Goal: Task Accomplishment & Management: Manage account settings

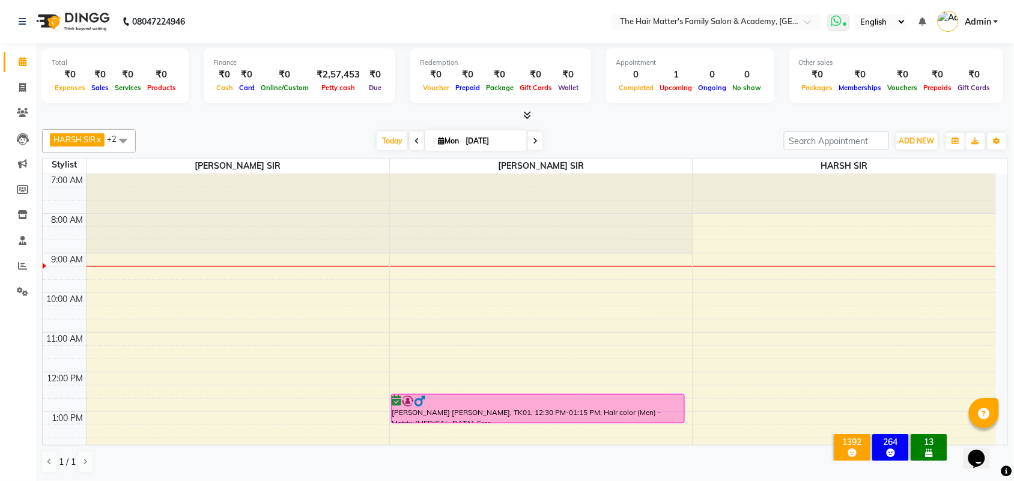
click at [840, 21] on icon at bounding box center [836, 21] width 11 height 12
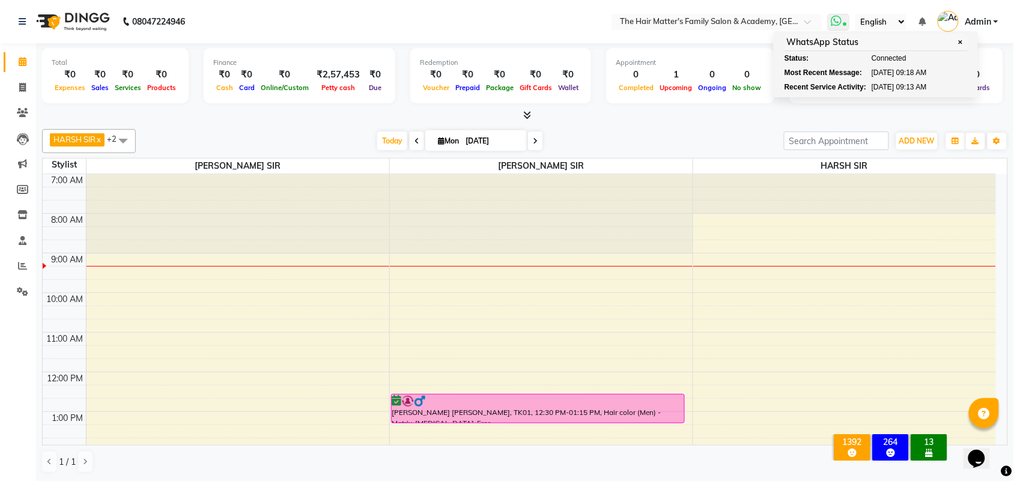
click at [843, 16] on span at bounding box center [839, 22] width 22 height 17
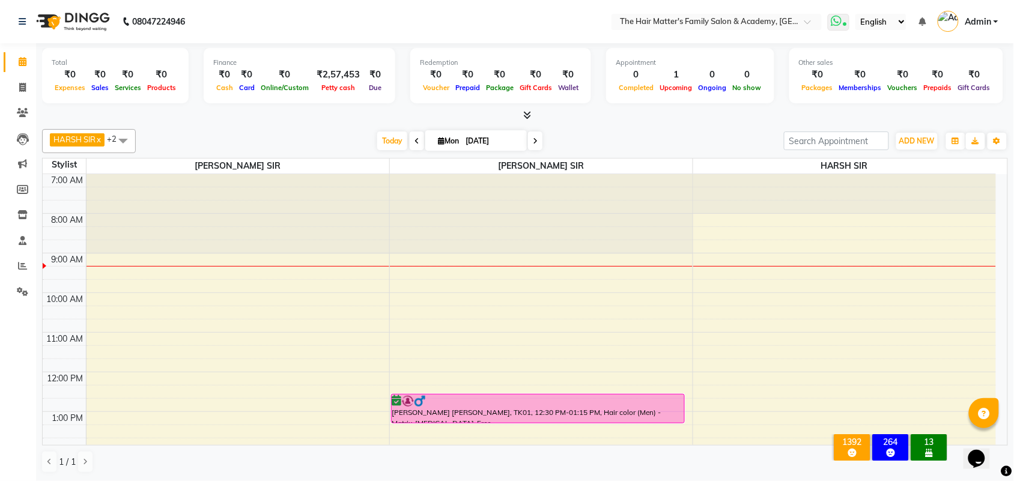
click at [842, 22] on span at bounding box center [839, 22] width 22 height 17
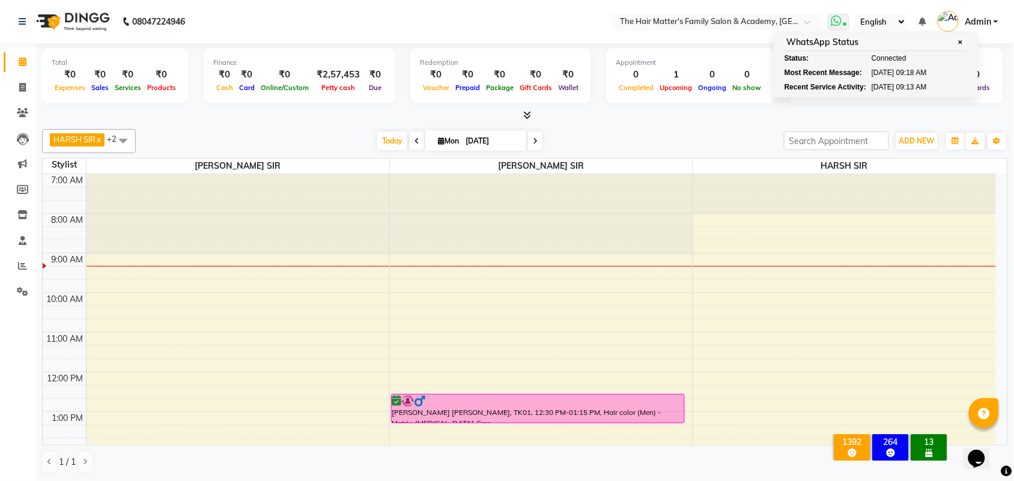
click at [892, 89] on span "[DATE]" at bounding box center [883, 87] width 23 height 11
click at [927, 82] on span "09:13 AM" at bounding box center [912, 87] width 31 height 11
click at [979, 83] on div "Other sales ₹0 Packages ₹0 Memberships ₹0 Vouchers ₹0 Prepaids ₹0 Gift Cards" at bounding box center [897, 75] width 214 height 55
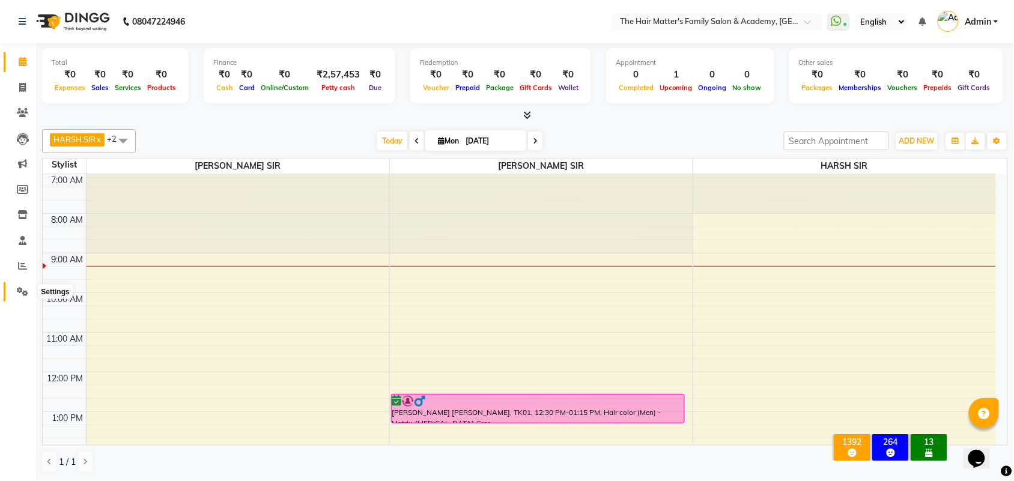
click at [13, 295] on span at bounding box center [22, 292] width 21 height 14
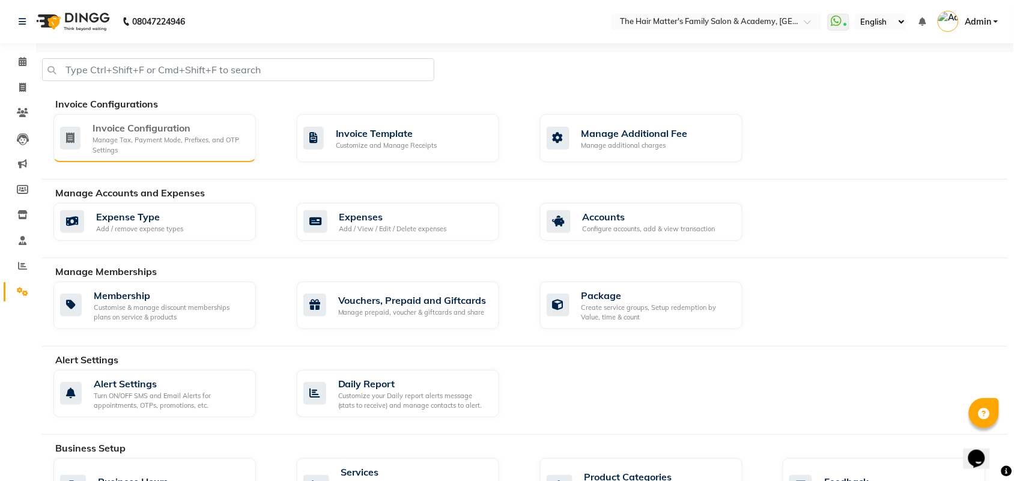
click at [109, 127] on div "Invoice Configuration" at bounding box center [170, 128] width 154 height 14
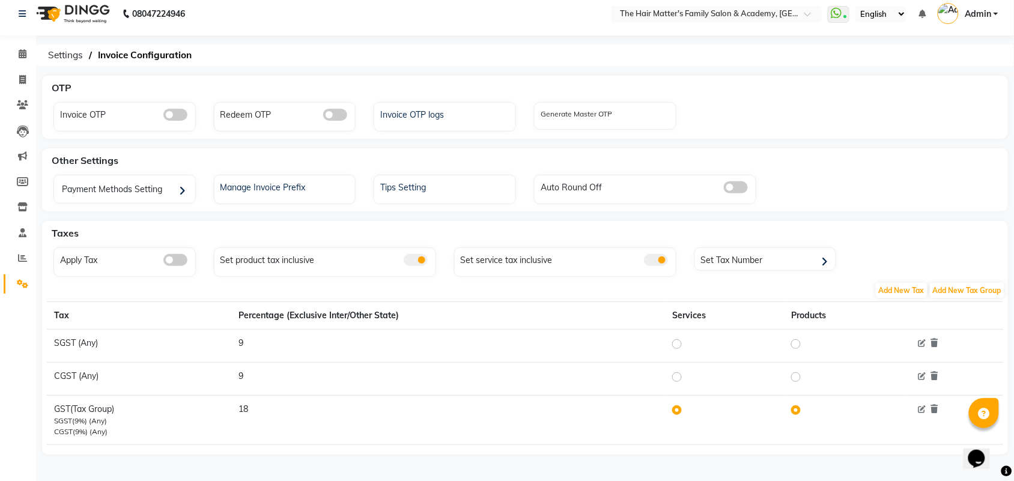
scroll to position [10, 0]
click at [83, 409] on span "(Tax Group)" at bounding box center [92, 408] width 44 height 11
click at [236, 460] on div "OTP Invoice OTP Redeem OTP Invoice OTP logs Generate Master OTP Other Settings …" at bounding box center [525, 278] width 978 height 407
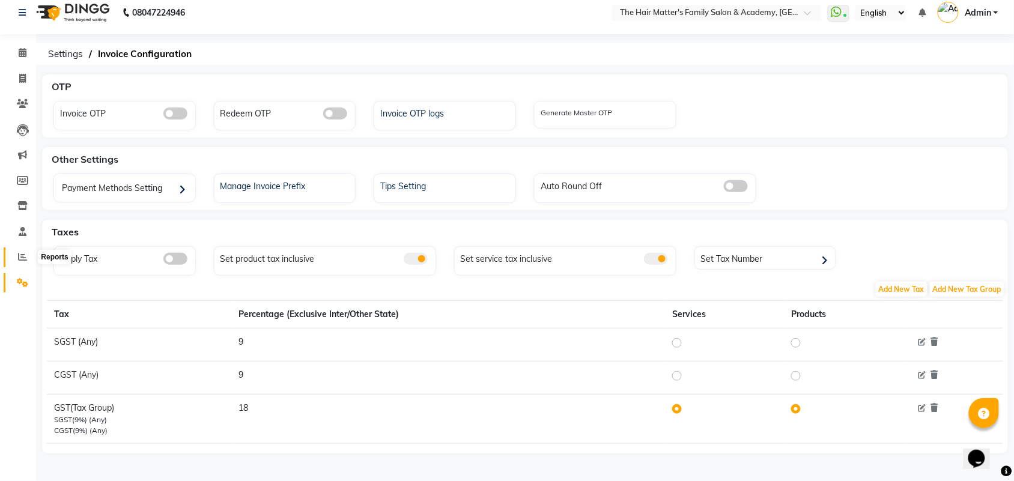
click at [16, 261] on span at bounding box center [22, 258] width 21 height 14
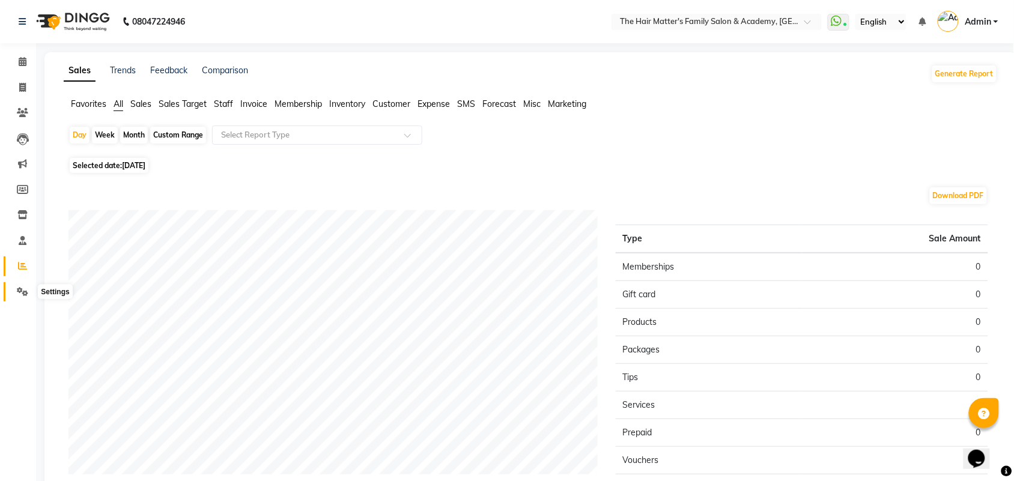
click at [17, 296] on icon at bounding box center [22, 291] width 11 height 9
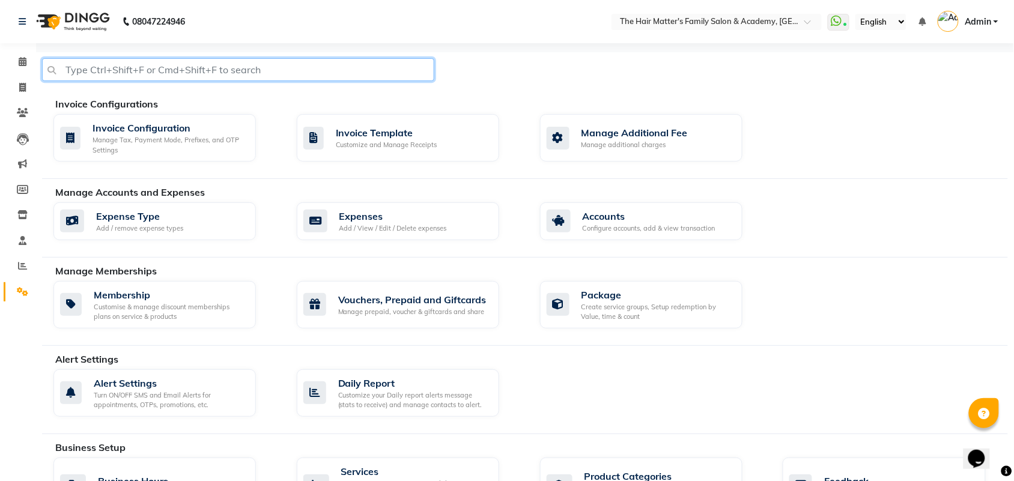
click at [187, 69] on input "text" at bounding box center [238, 69] width 392 height 23
click at [317, 73] on input "text" at bounding box center [238, 69] width 392 height 23
click at [318, 77] on input "text" at bounding box center [238, 69] width 392 height 23
type input "f"
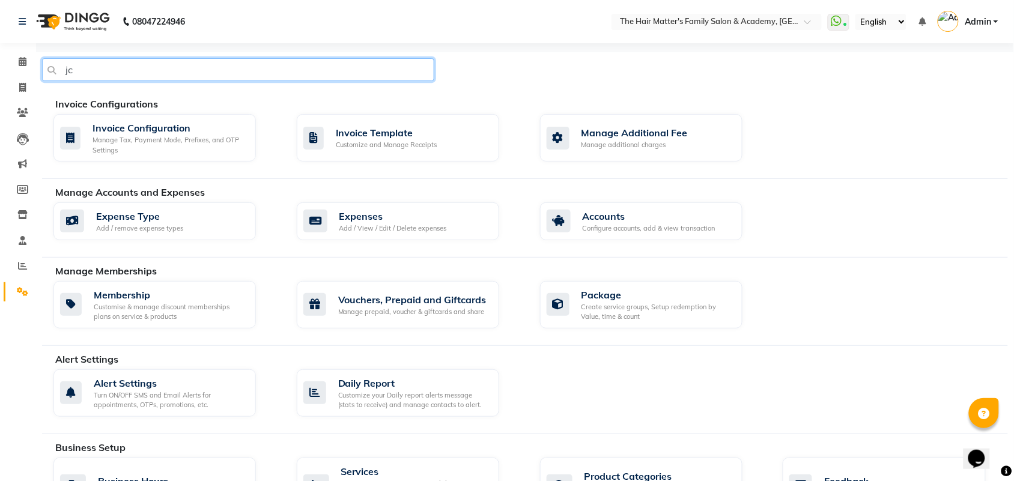
type input "j"
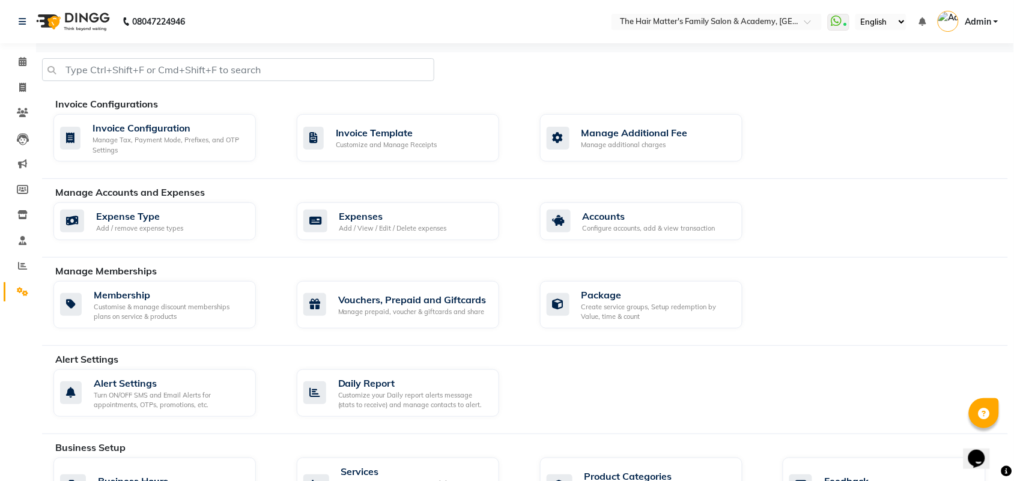
click at [513, 70] on div at bounding box center [525, 74] width 984 height 32
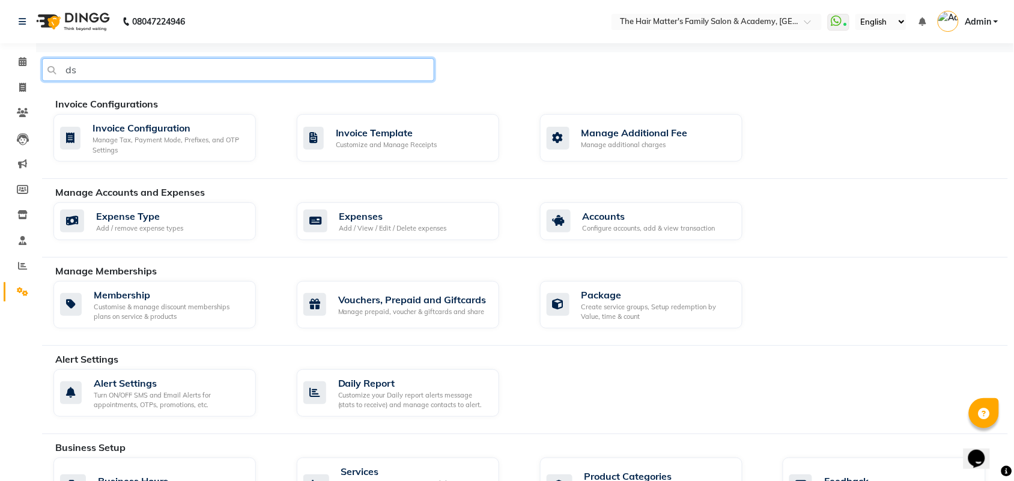
type input "d"
type input "whatsapp"
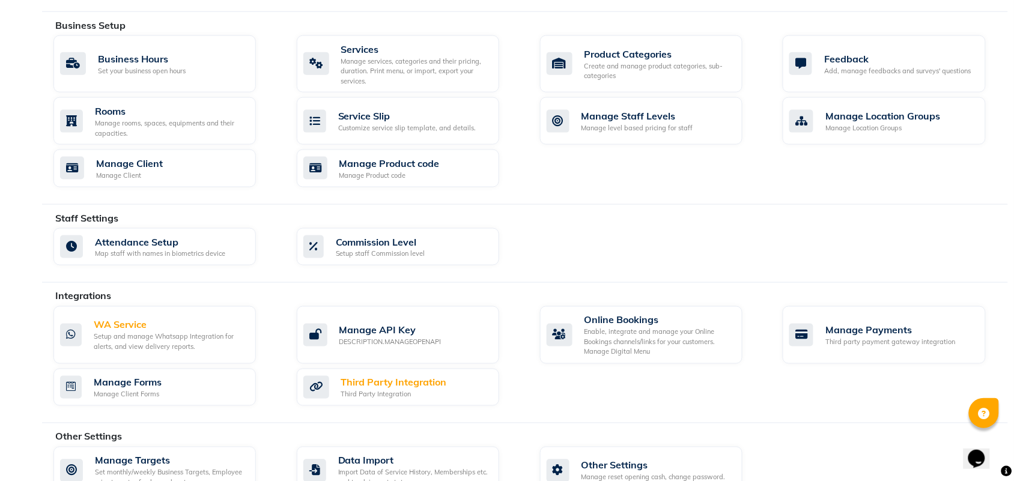
scroll to position [455, 0]
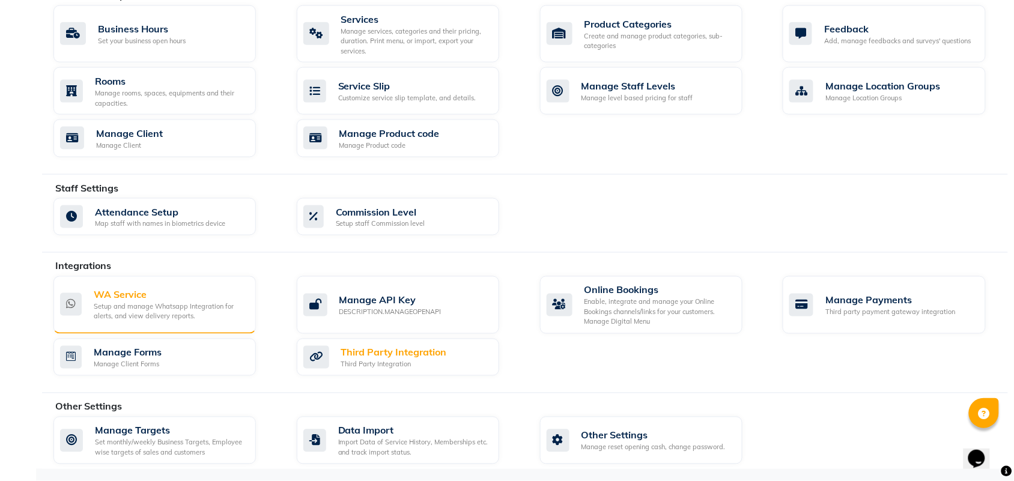
click at [123, 297] on div "WA Service" at bounding box center [170, 295] width 153 height 14
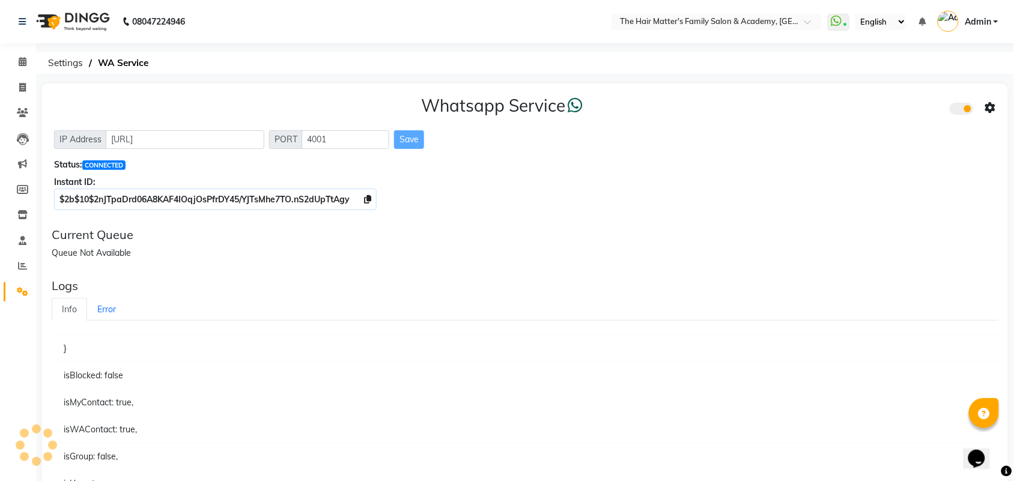
drag, startPoint x: 103, startPoint y: 235, endPoint x: 101, endPoint y: 242, distance: 6.9
click at [102, 237] on div "Current Queue" at bounding box center [525, 235] width 947 height 14
click at [101, 244] on div "Current Queue Queue Not Available" at bounding box center [525, 243] width 957 height 41
click at [101, 245] on div "Current Queue Queue Not Available" at bounding box center [525, 243] width 957 height 41
click at [101, 251] on div "Queue Not Available" at bounding box center [525, 253] width 947 height 13
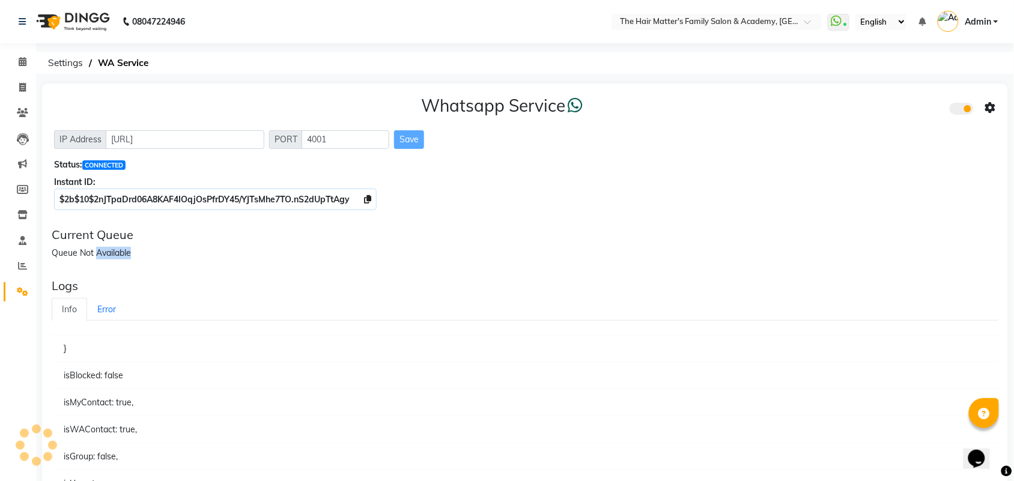
click at [101, 251] on div "Queue Not Available" at bounding box center [525, 253] width 947 height 13
click at [100, 254] on div "Queue Not Available" at bounding box center [525, 253] width 947 height 13
click at [119, 274] on div "Logs Info Error } isBlocked: false isMyContact: true, isWAContact: true, isGrou…" at bounding box center [525, 442] width 957 height 337
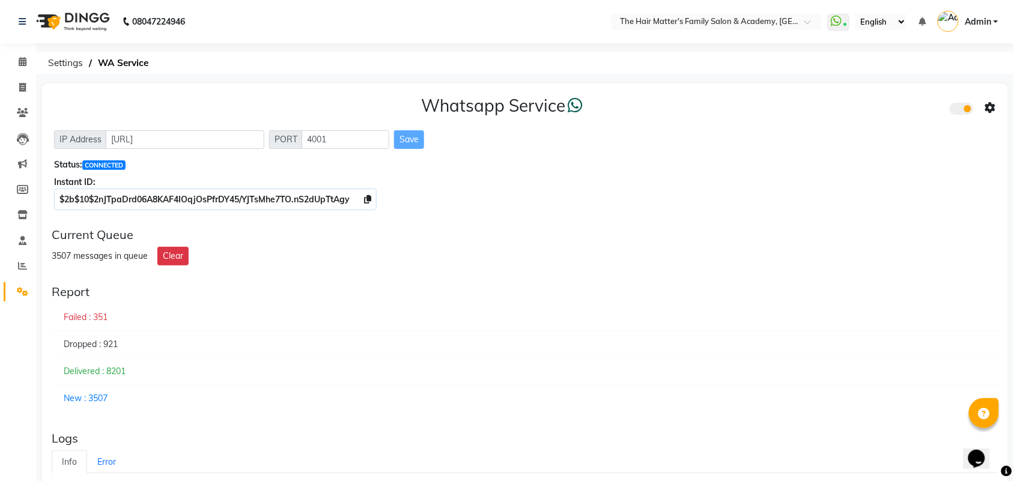
click at [960, 12] on link "Admin" at bounding box center [968, 22] width 61 height 20
click at [963, 81] on link "Sign out" at bounding box center [937, 86] width 110 height 19
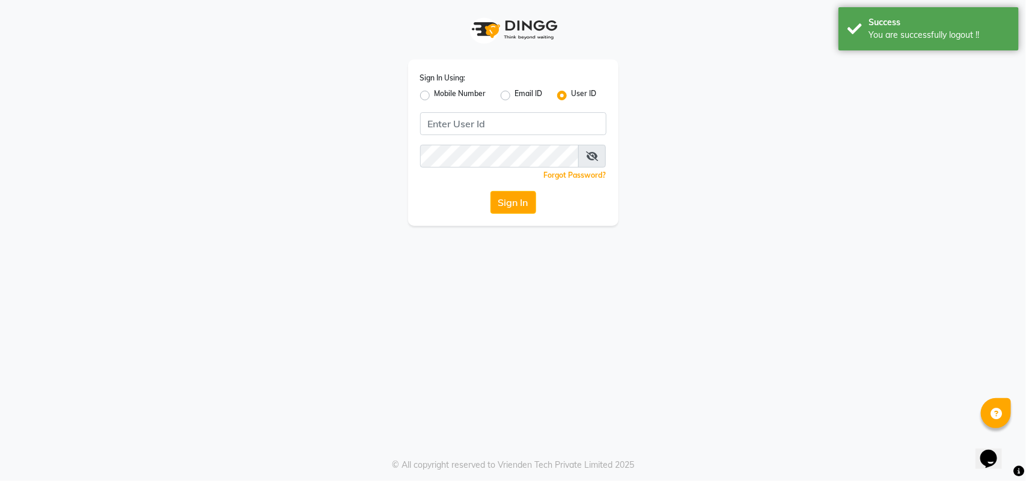
click at [434, 95] on label "Mobile Number" at bounding box center [460, 95] width 52 height 14
click at [434, 95] on input "Mobile Number" at bounding box center [438, 92] width 8 height 8
radio input "true"
radio input "false"
drag, startPoint x: 505, startPoint y: 133, endPoint x: 510, endPoint y: 138, distance: 6.9
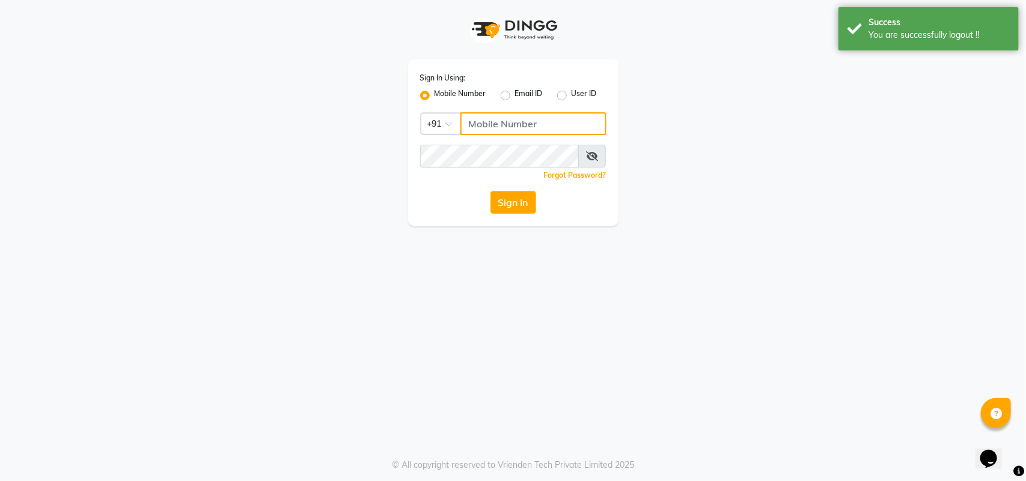
click at [506, 133] on input "Username" at bounding box center [533, 123] width 146 height 23
type input "8485953765"
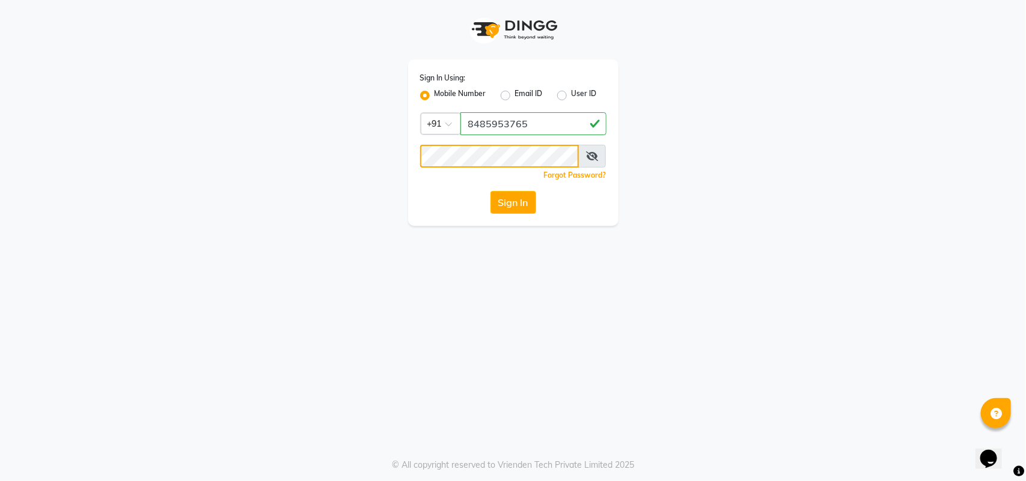
click at [490, 191] on button "Sign In" at bounding box center [513, 202] width 46 height 23
